Goal: Find specific page/section: Find specific page/section

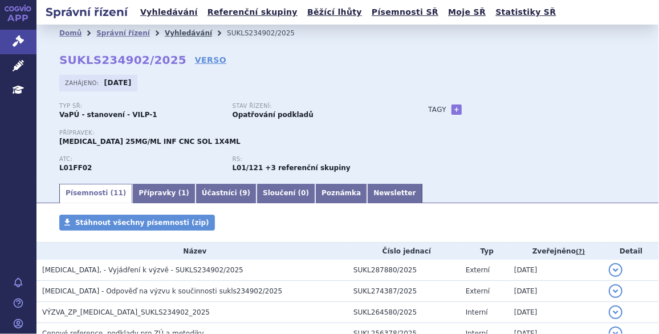
click at [165, 33] on link "Vyhledávání" at bounding box center [188, 33] width 47 height 8
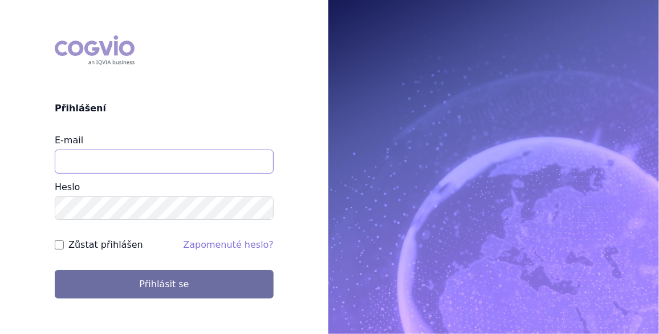
click at [107, 157] on input "E-mail" at bounding box center [164, 161] width 219 height 24
type input "jan.j.krivsky@gsk.com"
click at [62, 243] on input "Zůstat přihlášen" at bounding box center [59, 244] width 9 height 9
checkbox input "true"
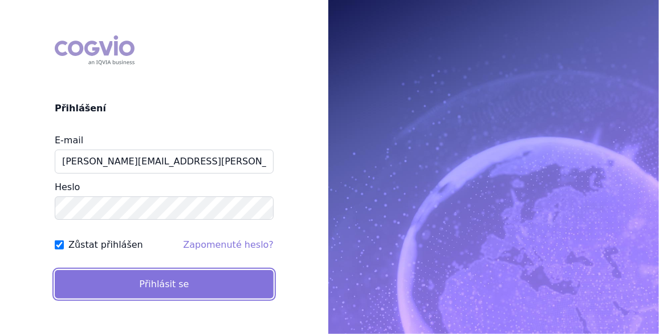
click at [138, 281] on button "Přihlásit se" at bounding box center [164, 284] width 219 height 29
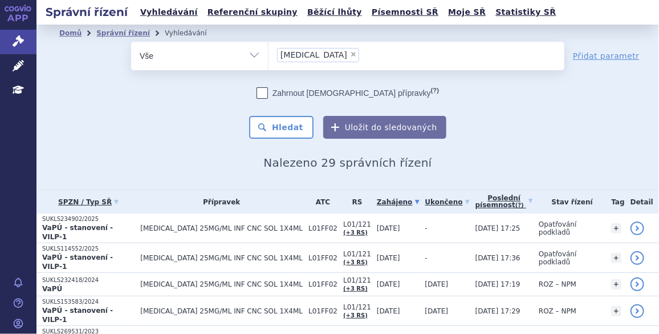
click at [350, 52] on span "×" at bounding box center [353, 54] width 7 height 7
click at [269, 52] on select "keytruda" at bounding box center [268, 55] width 1 height 29
select select
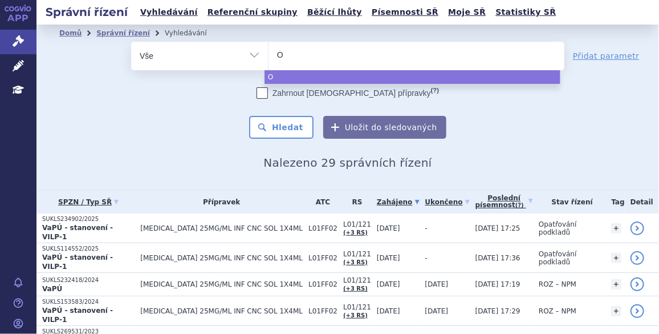
type input "Om"
type input "Omj"
type input "Omjj"
type input "Omjjara"
select select "Omjjara"
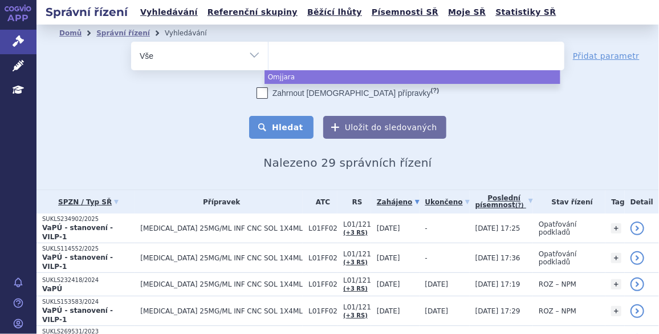
click at [297, 126] on button "Hledat" at bounding box center [281, 127] width 64 height 23
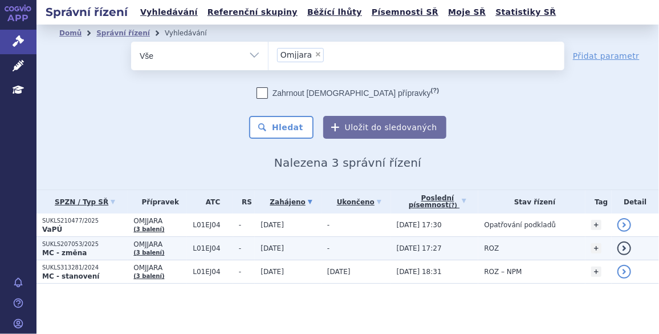
click at [76, 245] on p "SUKLS207053/2025" at bounding box center [85, 244] width 86 height 8
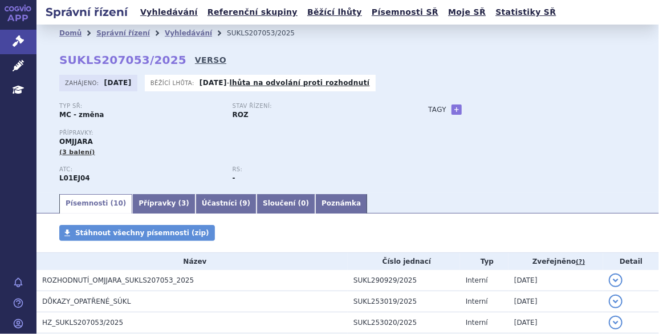
click at [195, 60] on link "VERSO" at bounding box center [210, 59] width 31 height 11
